Goal: Task Accomplishment & Management: Manage account settings

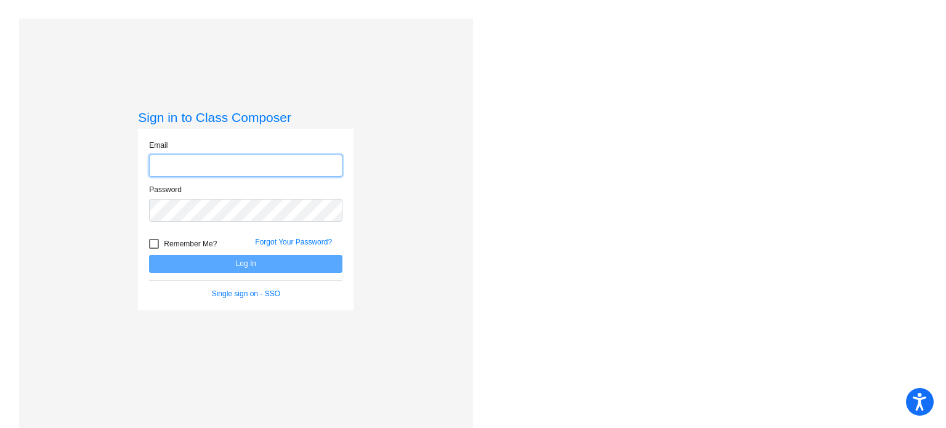
type input "[EMAIL_ADDRESS][DOMAIN_NAME]"
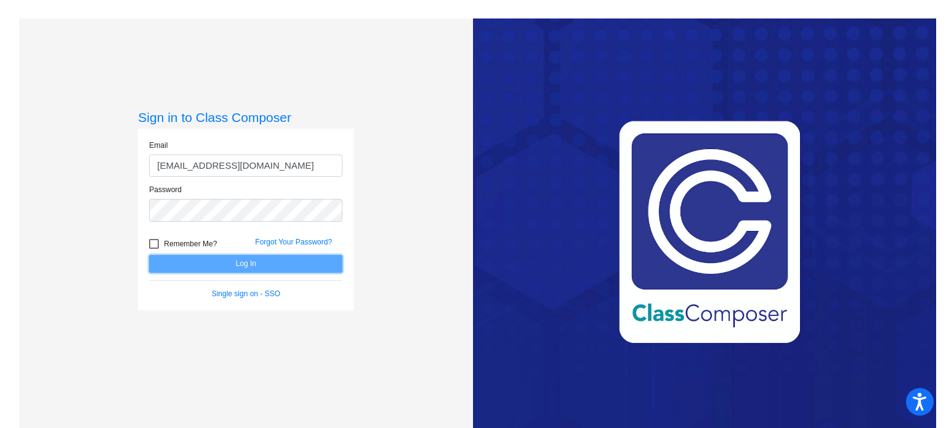
click at [320, 261] on button "Log In" at bounding box center [245, 264] width 193 height 18
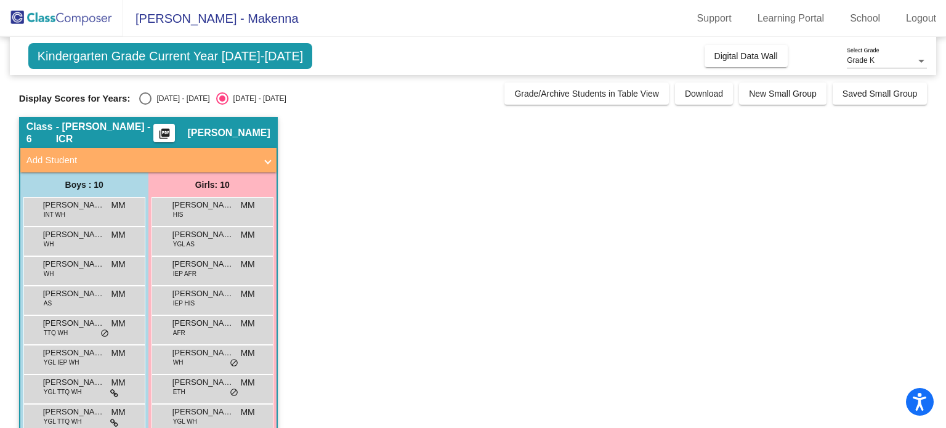
click at [141, 98] on div "Select an option" at bounding box center [145, 98] width 12 height 12
click at [145, 105] on input "[DATE] - [DATE]" at bounding box center [145, 105] width 1 height 1
radio input "true"
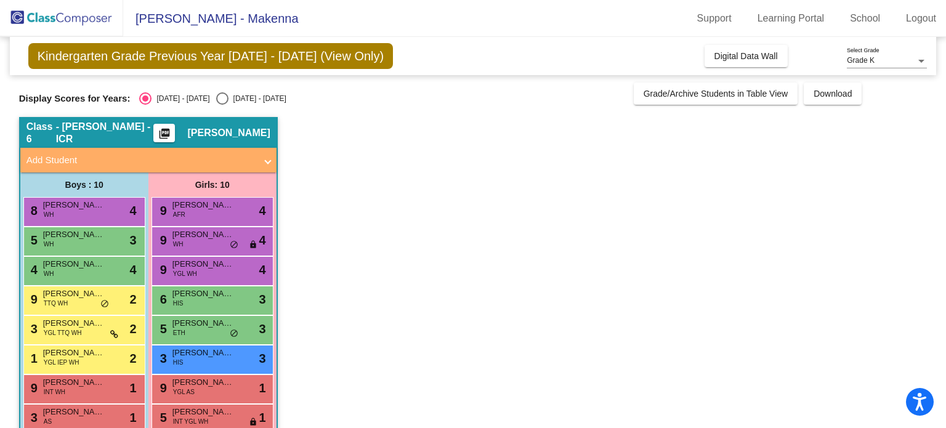
click at [190, 99] on mat-radio-group "[DATE] - [DATE] [DATE] - [DATE]" at bounding box center [212, 98] width 147 height 12
click at [229, 100] on div "[DATE] - [DATE]" at bounding box center [258, 98] width 58 height 11
click at [222, 105] on input "[DATE] - [DATE]" at bounding box center [222, 105] width 1 height 1
radio input "true"
